Goal: Transaction & Acquisition: Download file/media

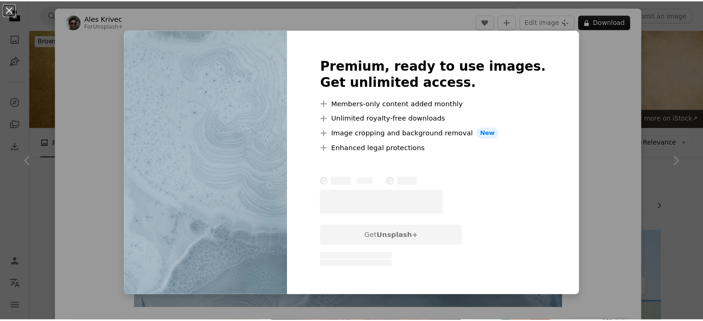
scroll to position [1084, 0]
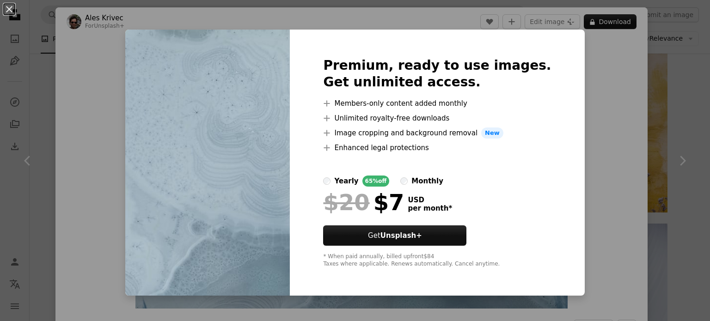
click at [621, 130] on div "An X shape Premium, ready to use images. Get unlimited access. A plus sign Memb…" at bounding box center [355, 160] width 710 height 321
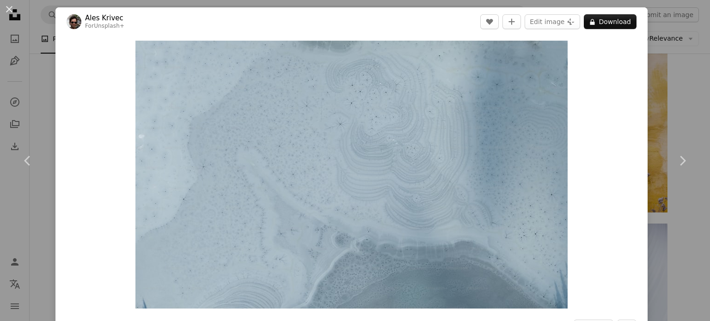
click at [674, 91] on div "An X shape Chevron left Chevron right Ales Krivec For Unsplash+ A heart A plus …" at bounding box center [355, 160] width 710 height 321
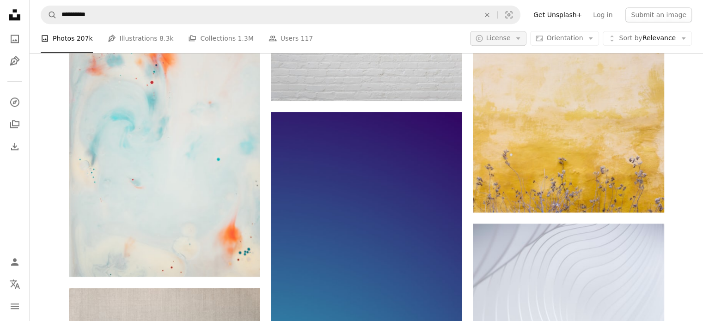
click at [518, 41] on button "A copyright icon © License Arrow down" at bounding box center [498, 38] width 57 height 15
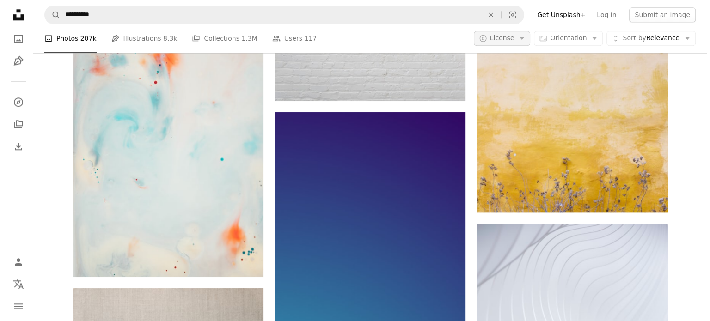
scroll to position [1084, 0]
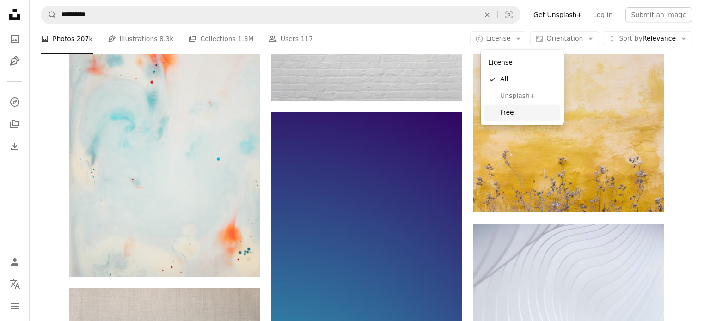
click at [506, 112] on span "Free" at bounding box center [528, 112] width 56 height 9
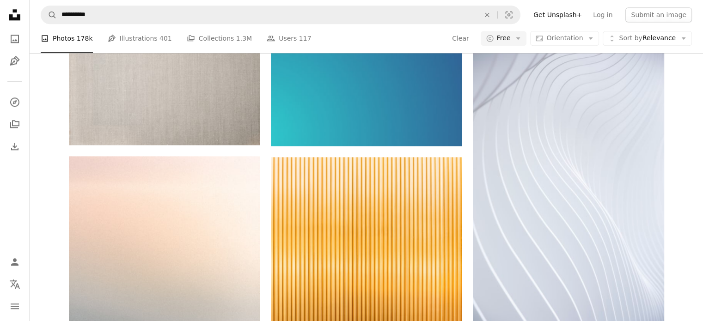
scroll to position [1346, 0]
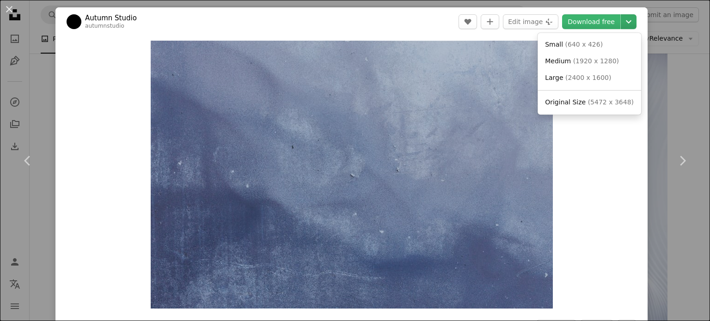
click at [621, 23] on icon "Chevron down" at bounding box center [628, 21] width 15 height 11
click at [566, 81] on span "( 2400 x 1600 )" at bounding box center [588, 77] width 46 height 7
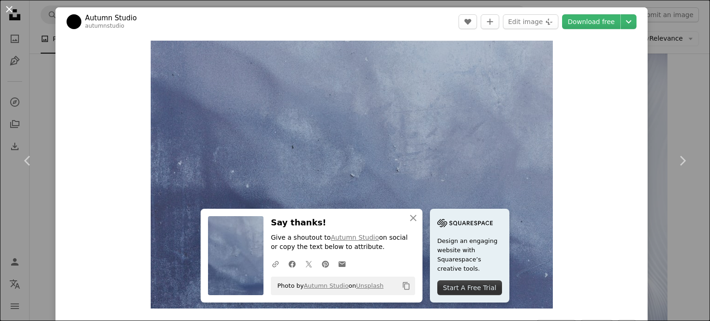
click at [8, 12] on button "An X shape" at bounding box center [9, 9] width 11 height 11
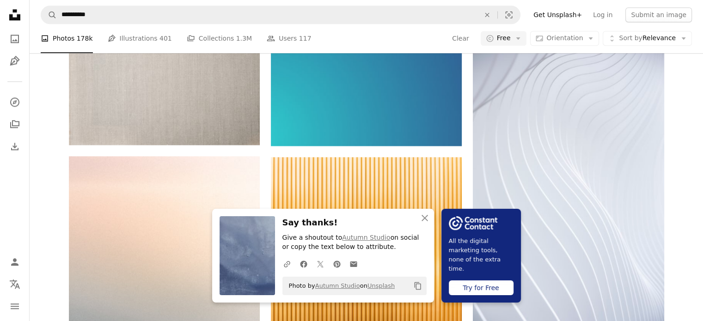
scroll to position [1733, 0]
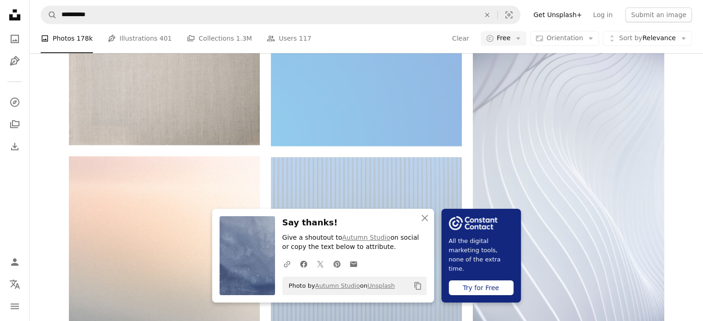
click at [430, 219] on icon "An X shape" at bounding box center [424, 218] width 11 height 11
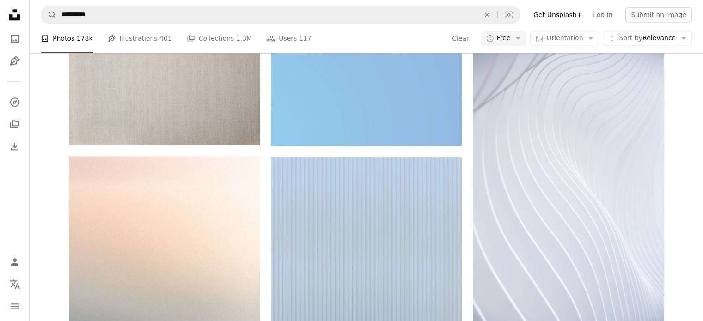
scroll to position [0, 0]
